Goal: Check status

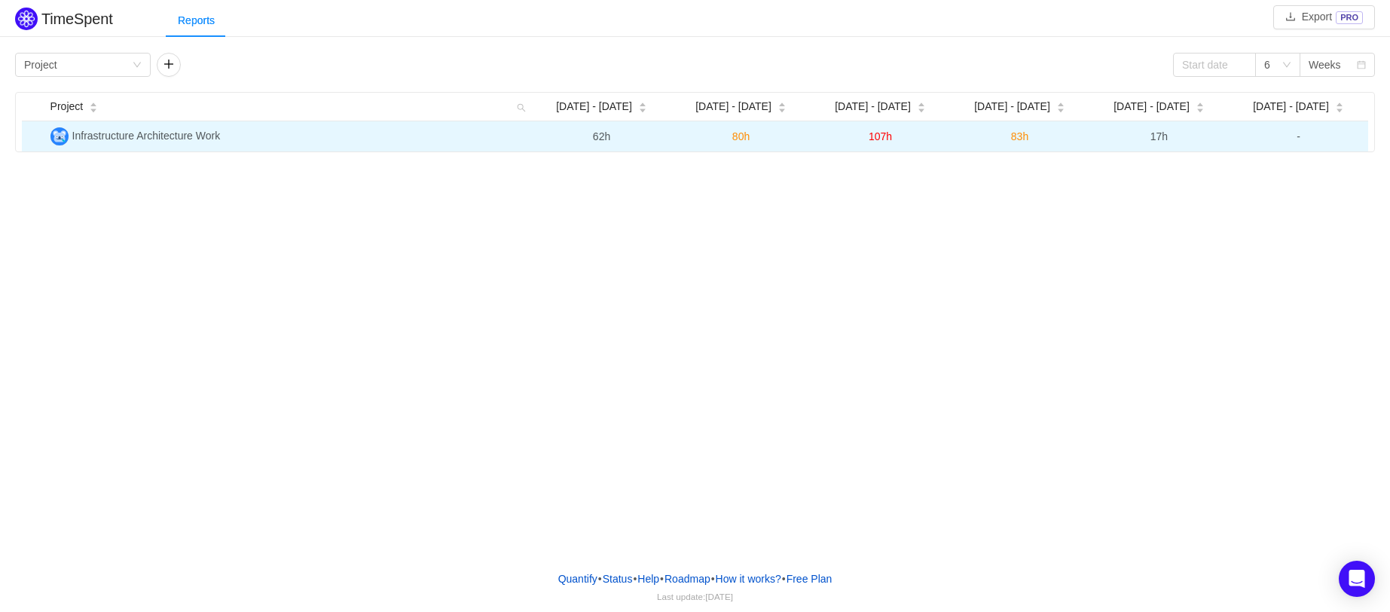
click at [598, 136] on span "62h" at bounding box center [601, 136] width 17 height 12
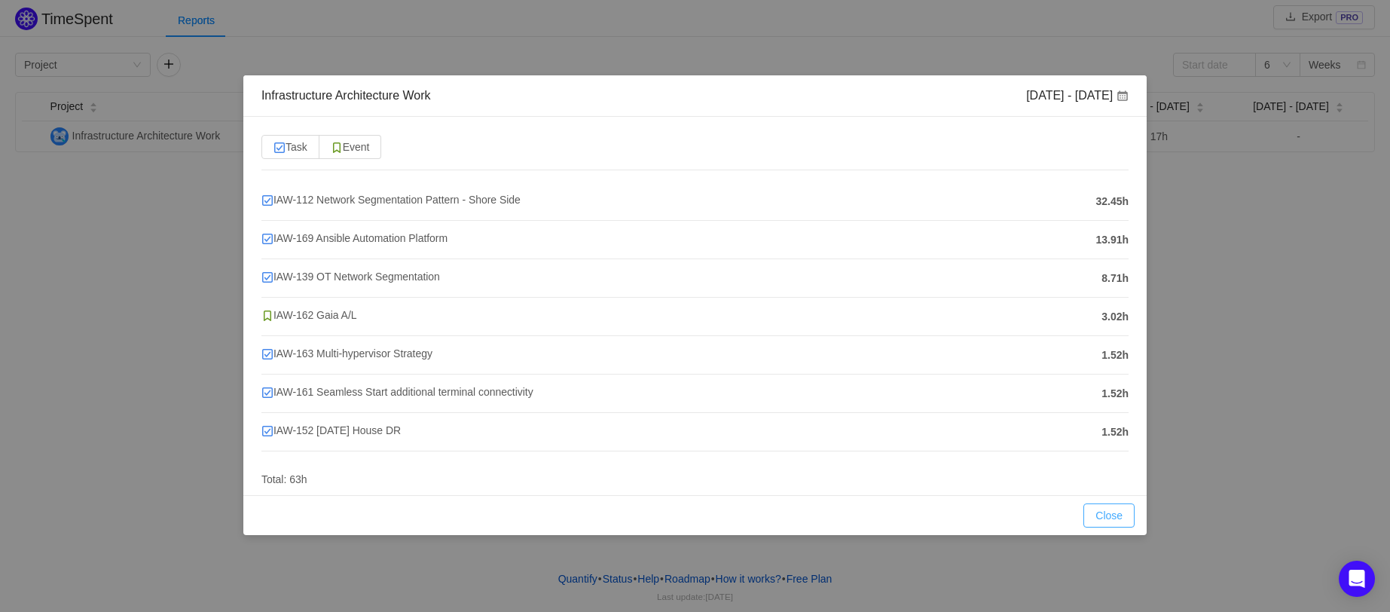
click at [1106, 513] on button "Close" at bounding box center [1108, 515] width 51 height 24
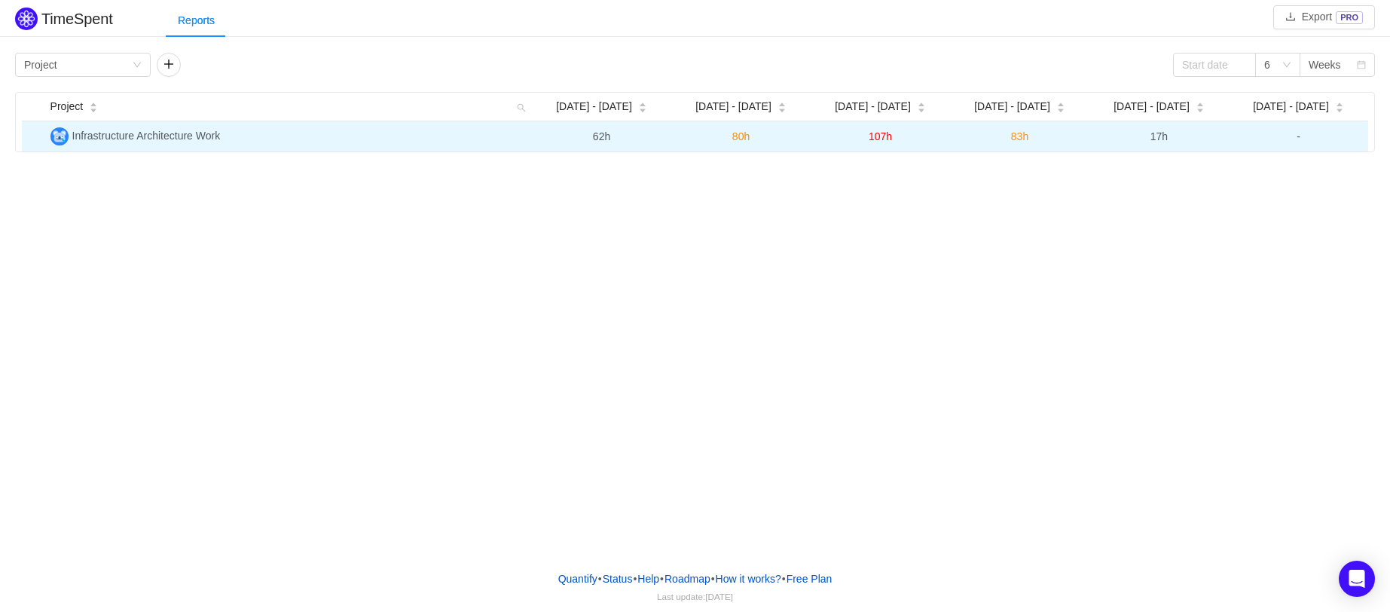
click at [1160, 139] on span "17h" at bounding box center [1158, 136] width 17 height 12
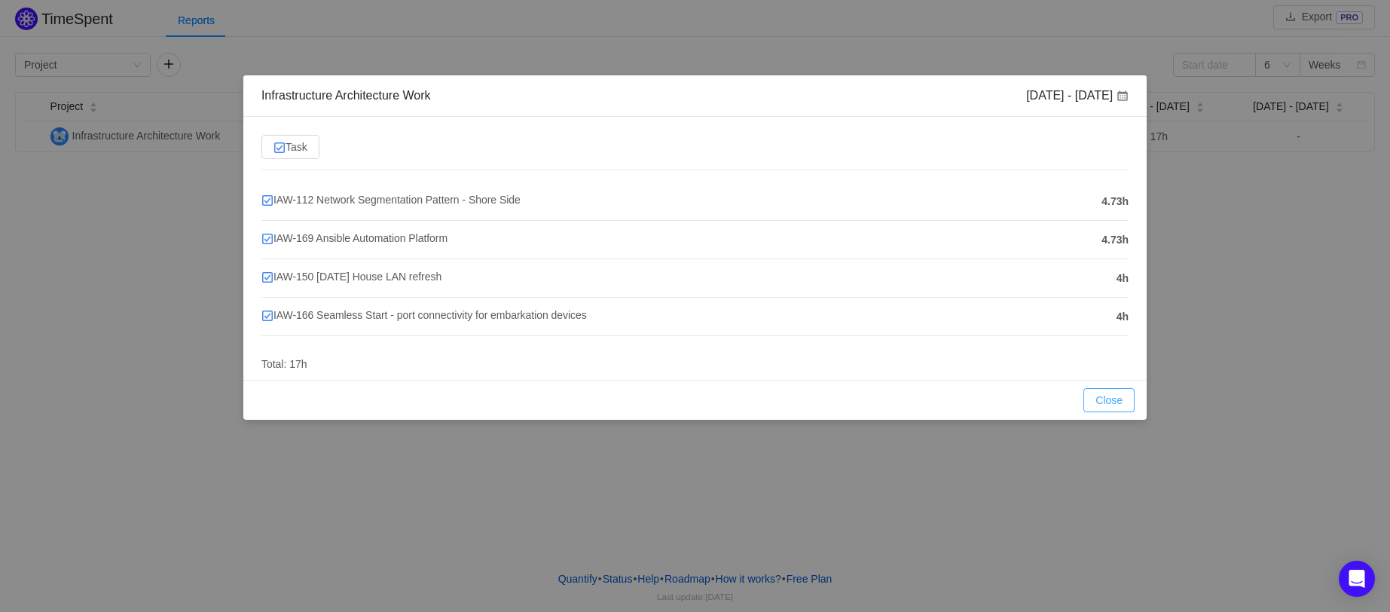
click at [1101, 401] on button "Close" at bounding box center [1108, 400] width 51 height 24
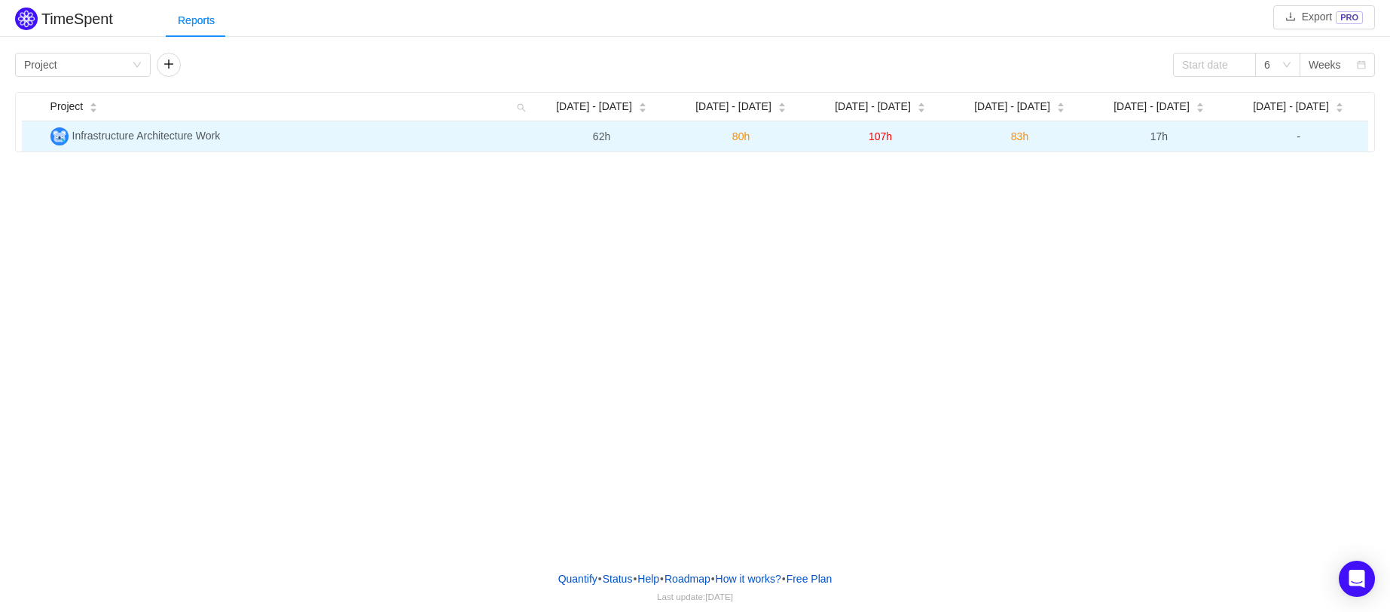
click at [878, 134] on span "107h" at bounding box center [880, 136] width 23 height 12
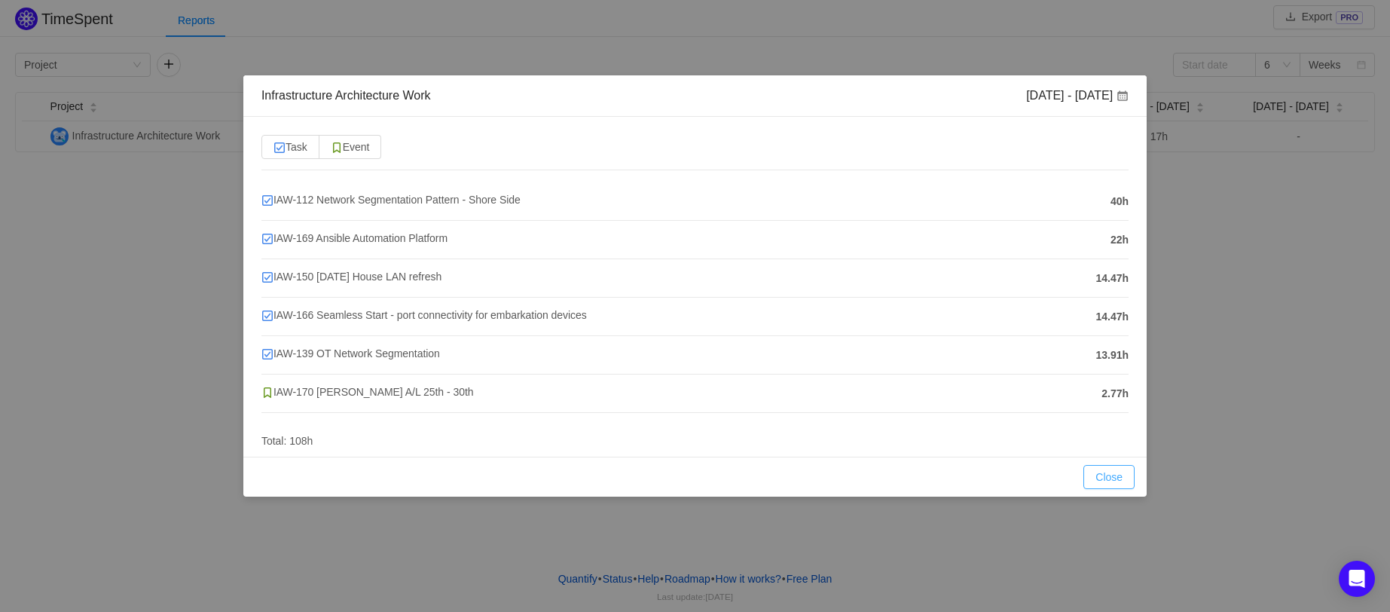
click at [1113, 476] on button "Close" at bounding box center [1108, 477] width 51 height 24
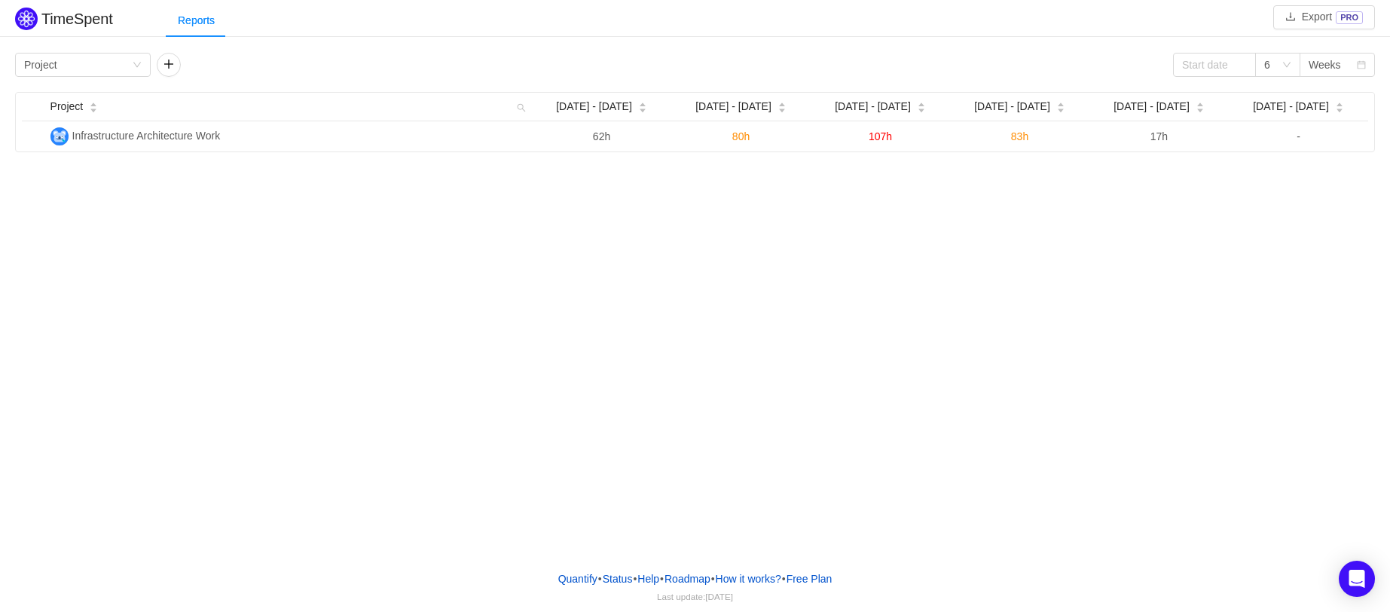
click at [427, 402] on div "TimeSpent Export PRO Reports Group by Project 6 Weeks Project Aug 25 - 31 Sep 1…" at bounding box center [695, 279] width 1390 height 558
click at [192, 17] on div "Reports" at bounding box center [196, 21] width 61 height 34
